Goal: Information Seeking & Learning: Learn about a topic

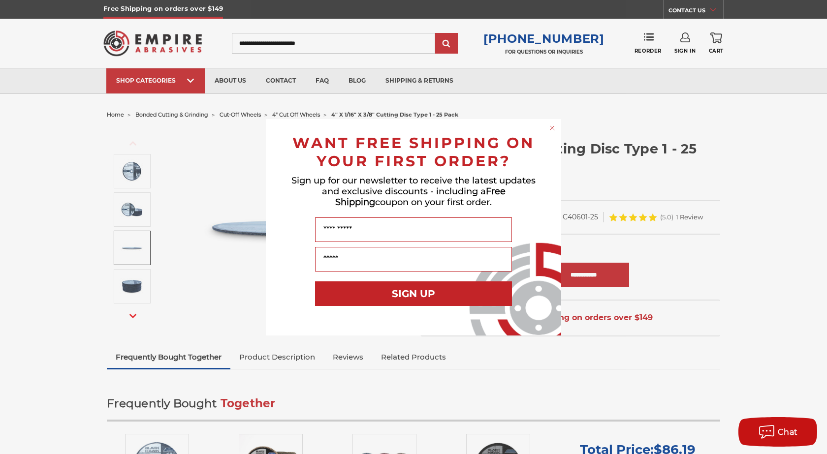
click at [760, 161] on div "Close dialog WANT FREE SHIPPING ON YOUR FIRST ORDER? Sign up for our newsletter…" at bounding box center [413, 227] width 827 height 454
click at [552, 126] on circle "Close dialog" at bounding box center [552, 127] width 9 height 9
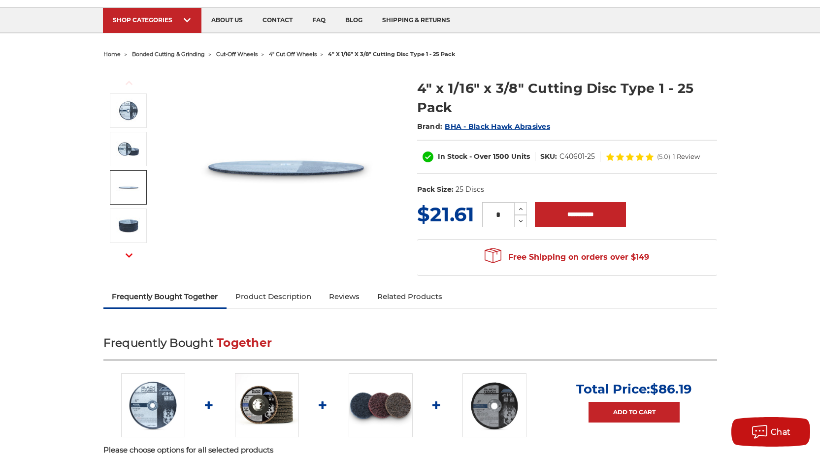
scroll to position [49, 0]
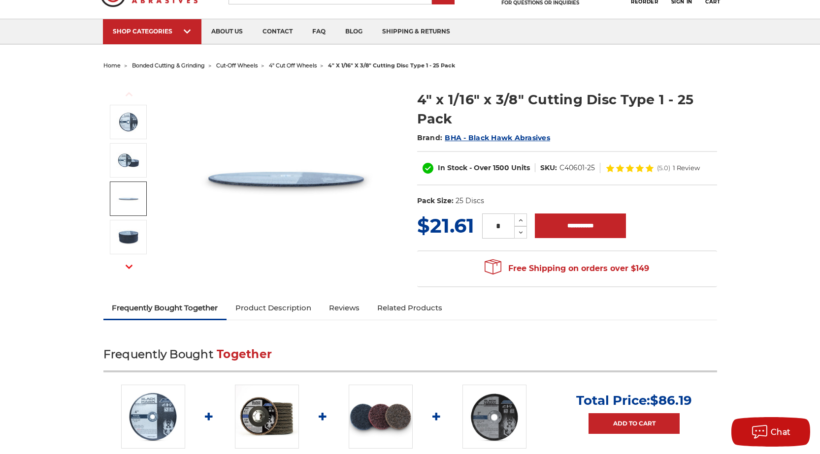
click at [484, 138] on span "BHA - Black Hawk Abrasives" at bounding box center [496, 137] width 105 height 9
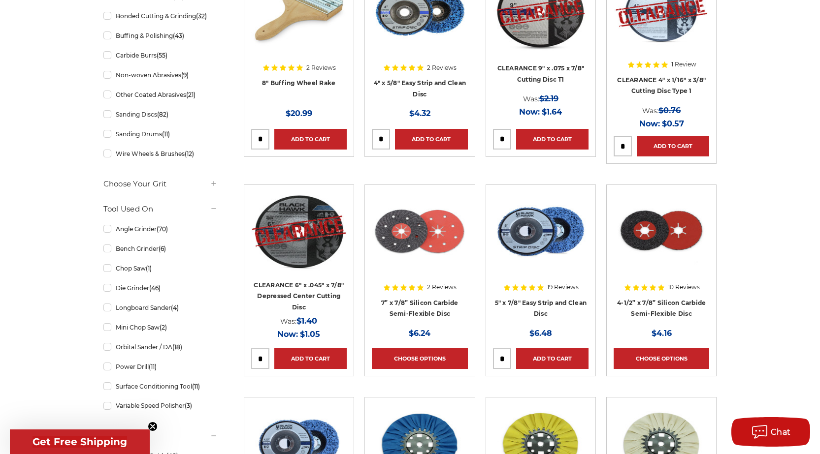
scroll to position [246, 0]
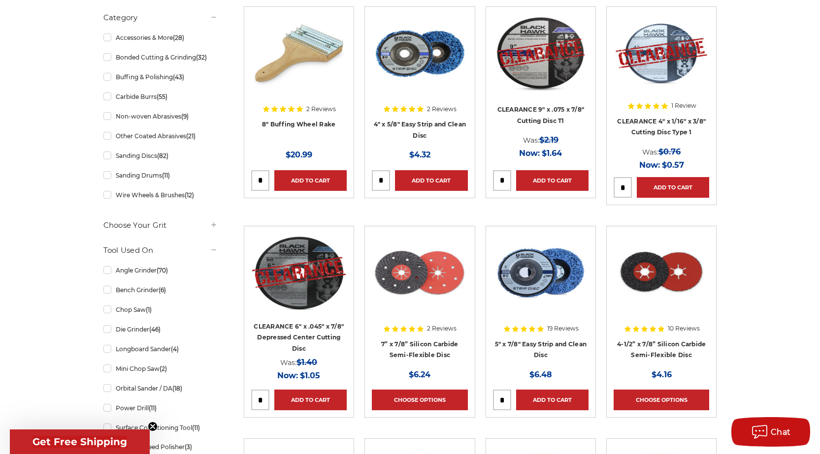
click at [665, 125] on div at bounding box center [660, 77] width 95 height 126
